Goal: Check status: Check status

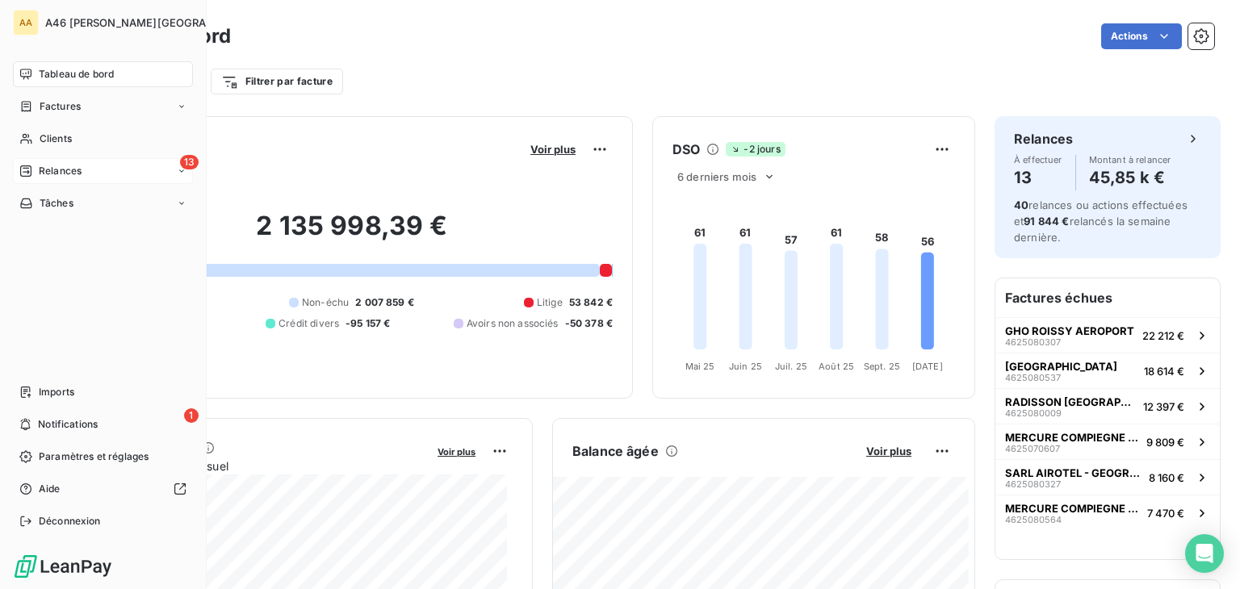
click at [65, 167] on span "Relances" at bounding box center [60, 171] width 43 height 15
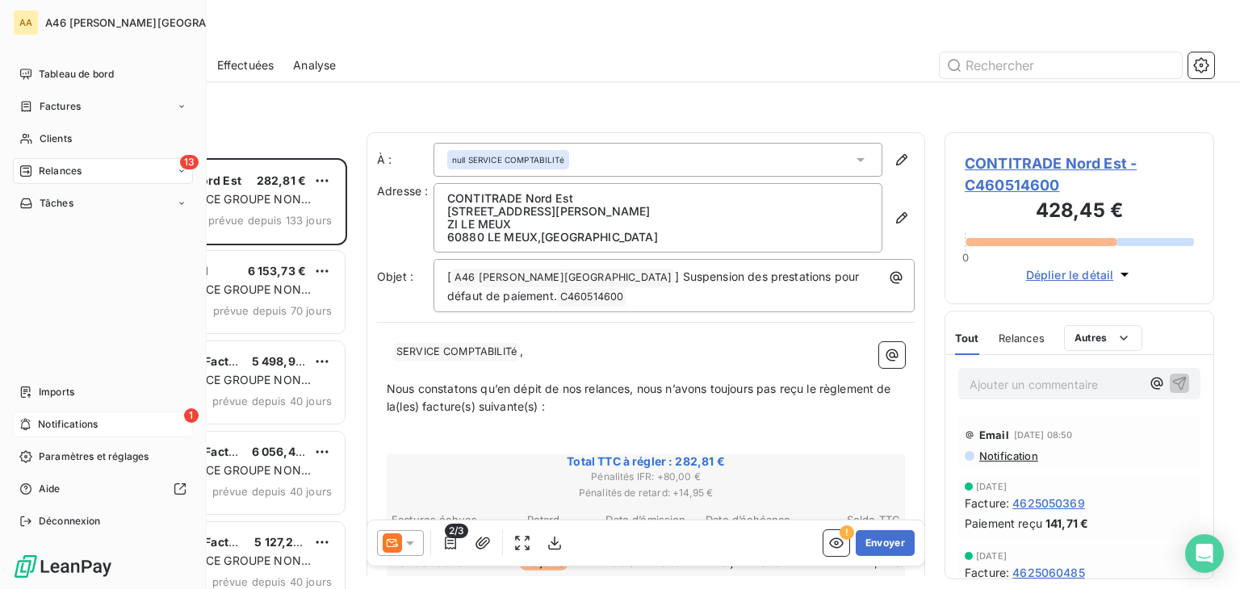
click at [40, 419] on span "Notifications" at bounding box center [68, 424] width 60 height 15
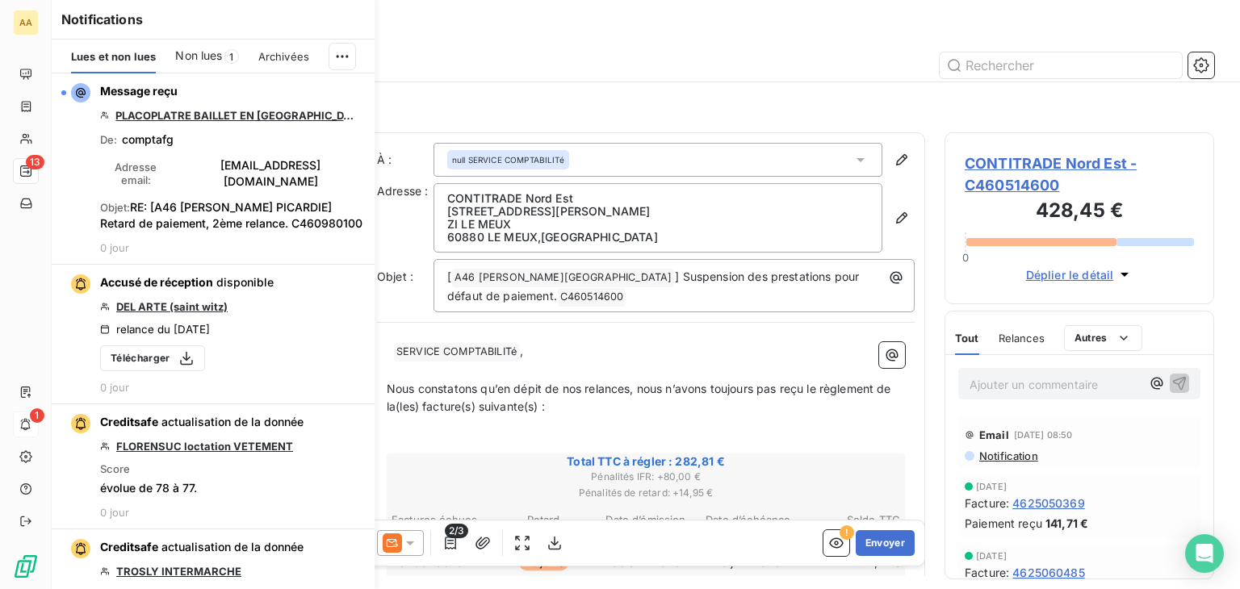
scroll to position [418, 257]
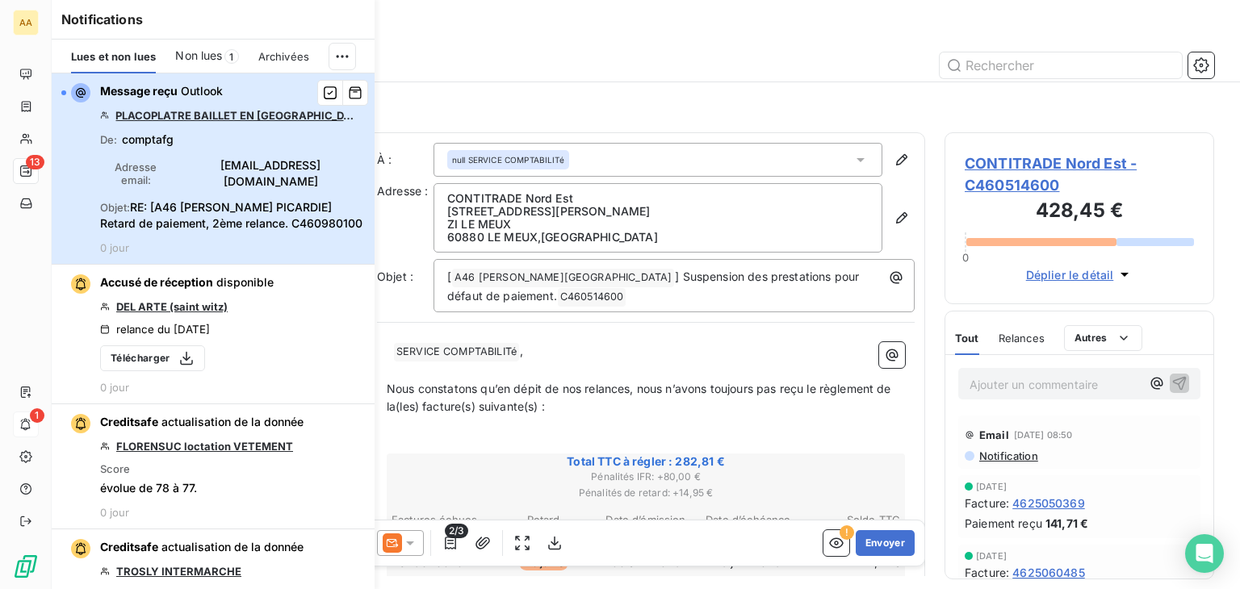
drag, startPoint x: 63, startPoint y: 88, endPoint x: 64, endPoint y: 98, distance: 9.7
click at [63, 88] on div "button" at bounding box center [75, 92] width 29 height 19
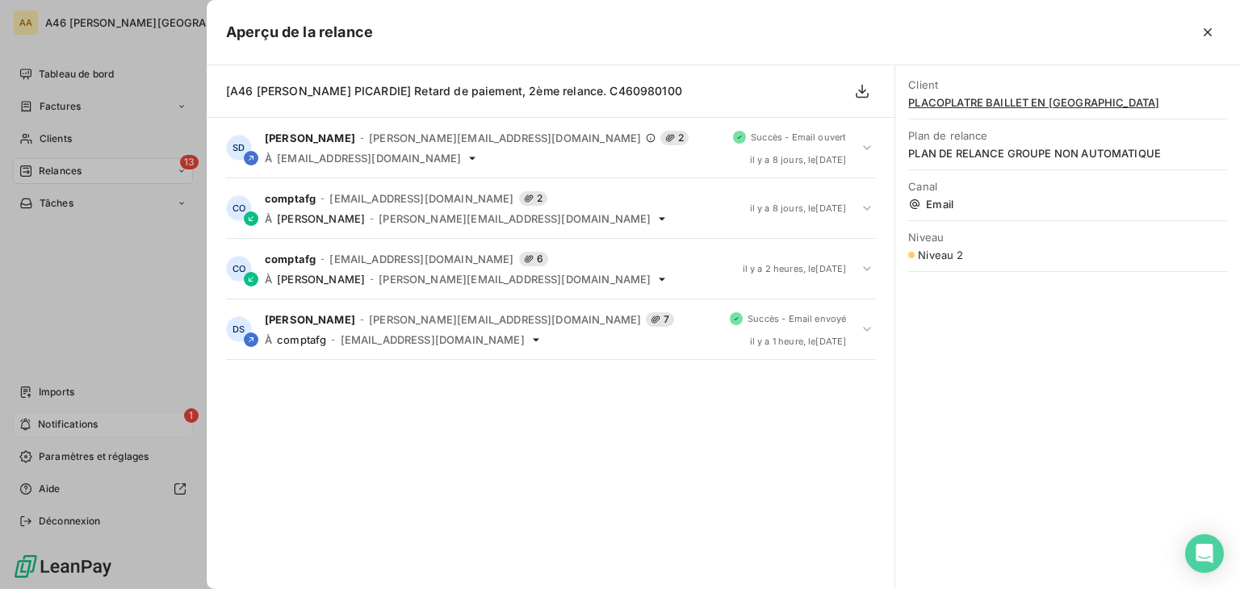
click at [57, 72] on div at bounding box center [620, 294] width 1240 height 589
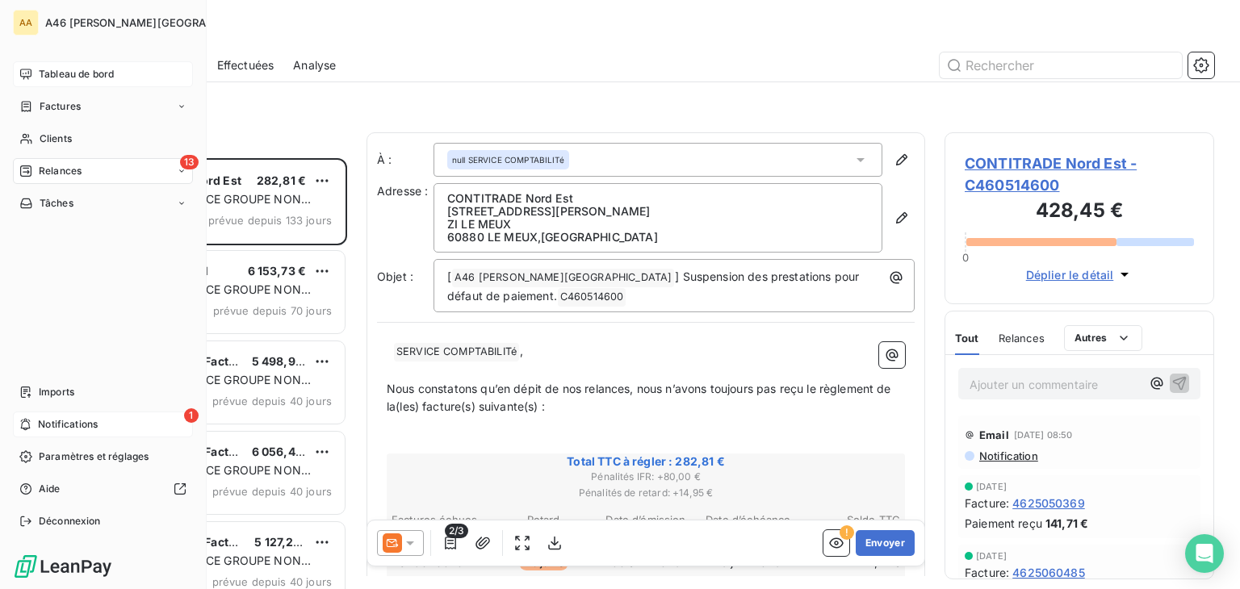
click at [62, 75] on span "Tableau de bord" at bounding box center [76, 74] width 75 height 15
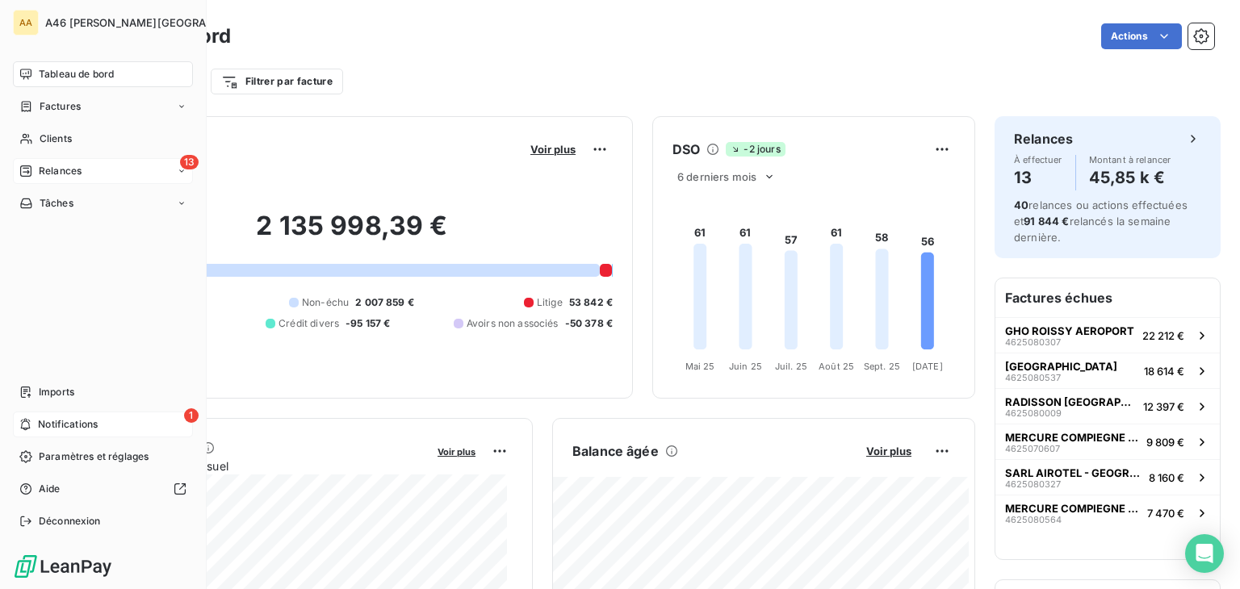
click at [43, 425] on span "Notifications" at bounding box center [68, 424] width 60 height 15
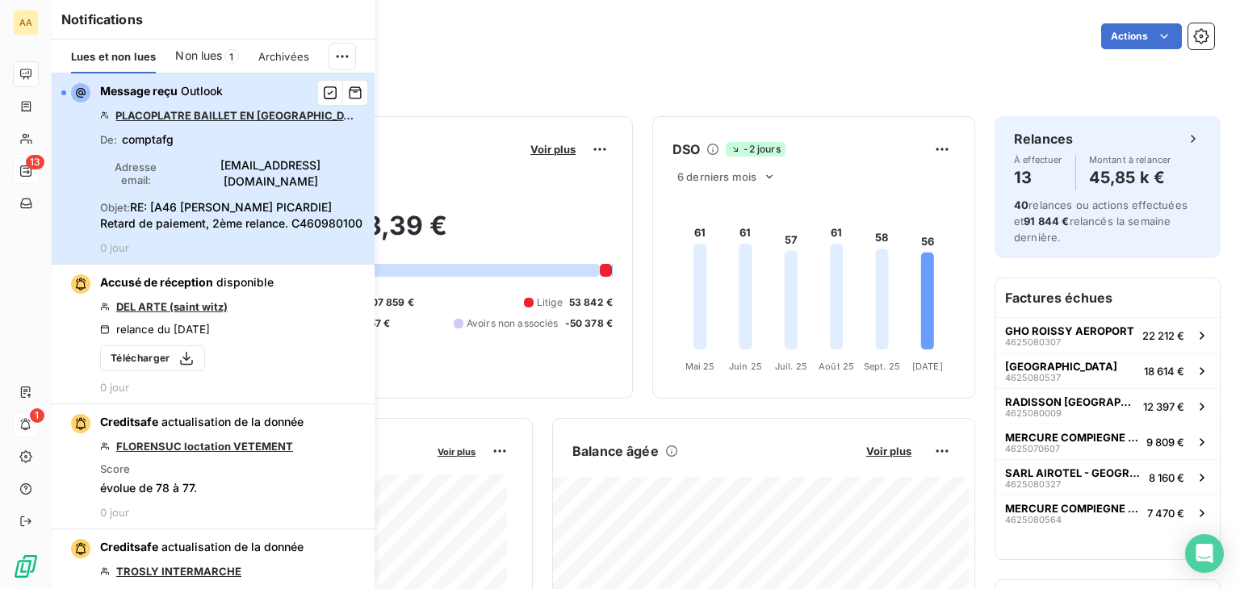
click at [64, 89] on div "button" at bounding box center [75, 92] width 29 height 19
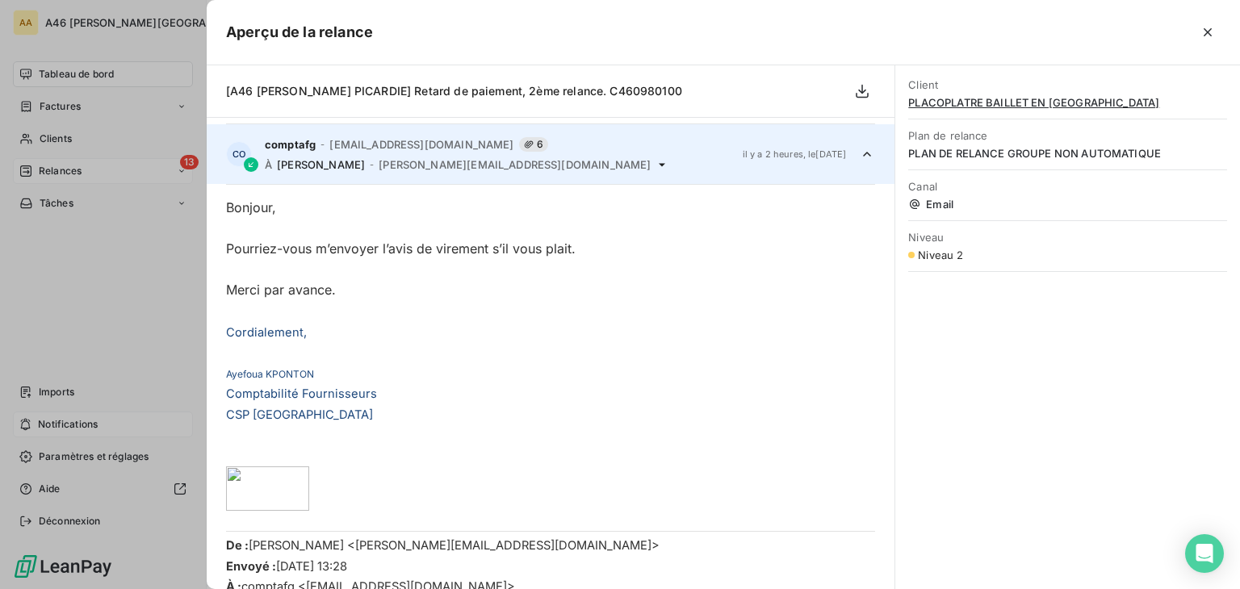
scroll to position [121, 0]
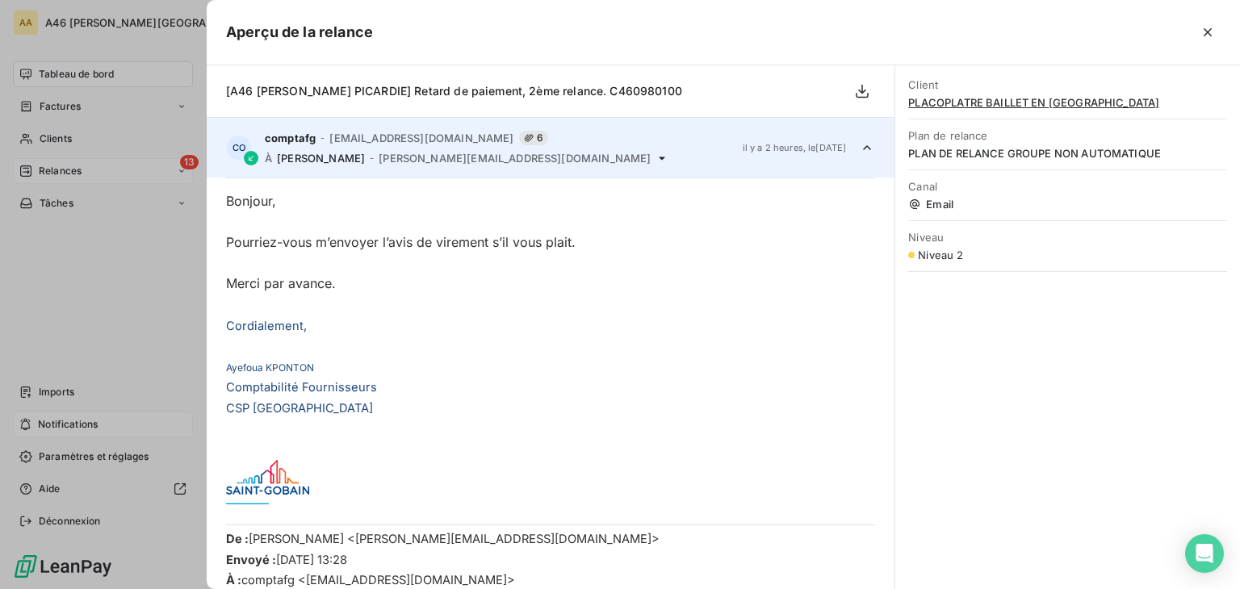
click at [121, 90] on div at bounding box center [620, 294] width 1240 height 589
